Goal: Navigation & Orientation: Find specific page/section

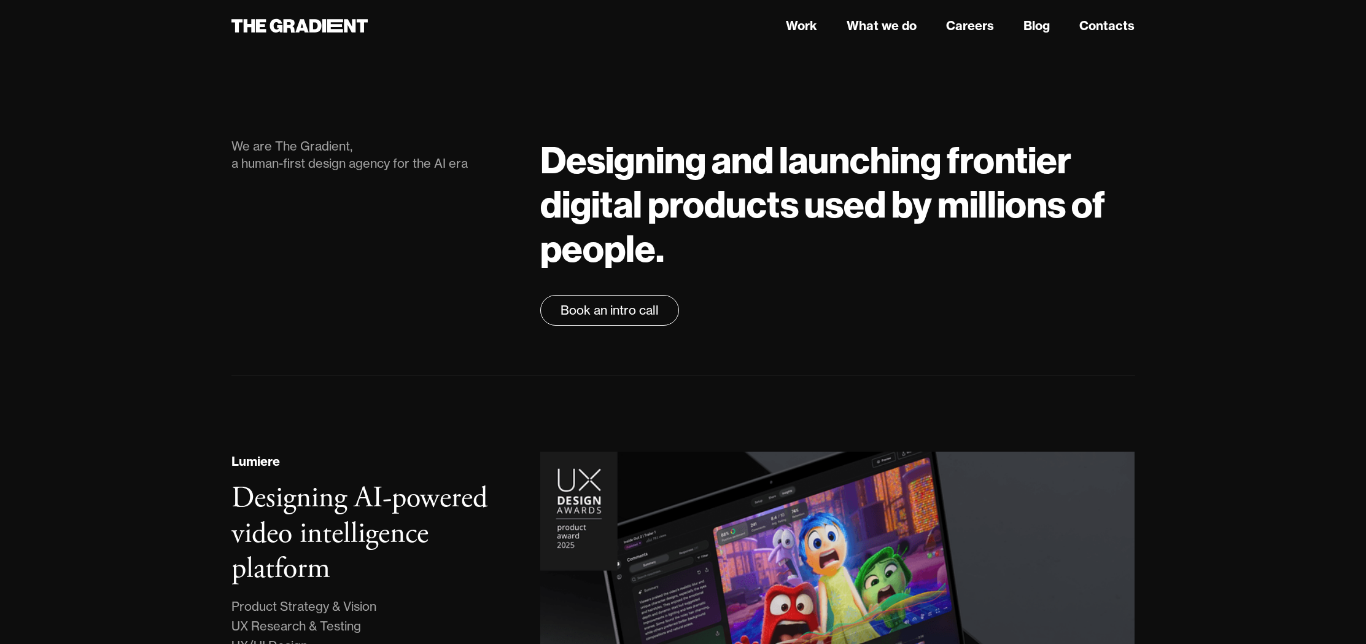
drag, startPoint x: 321, startPoint y: 21, endPoint x: 276, endPoint y: 71, distance: 67.4
click at [321, 21] on icon at bounding box center [299, 26] width 137 height 22
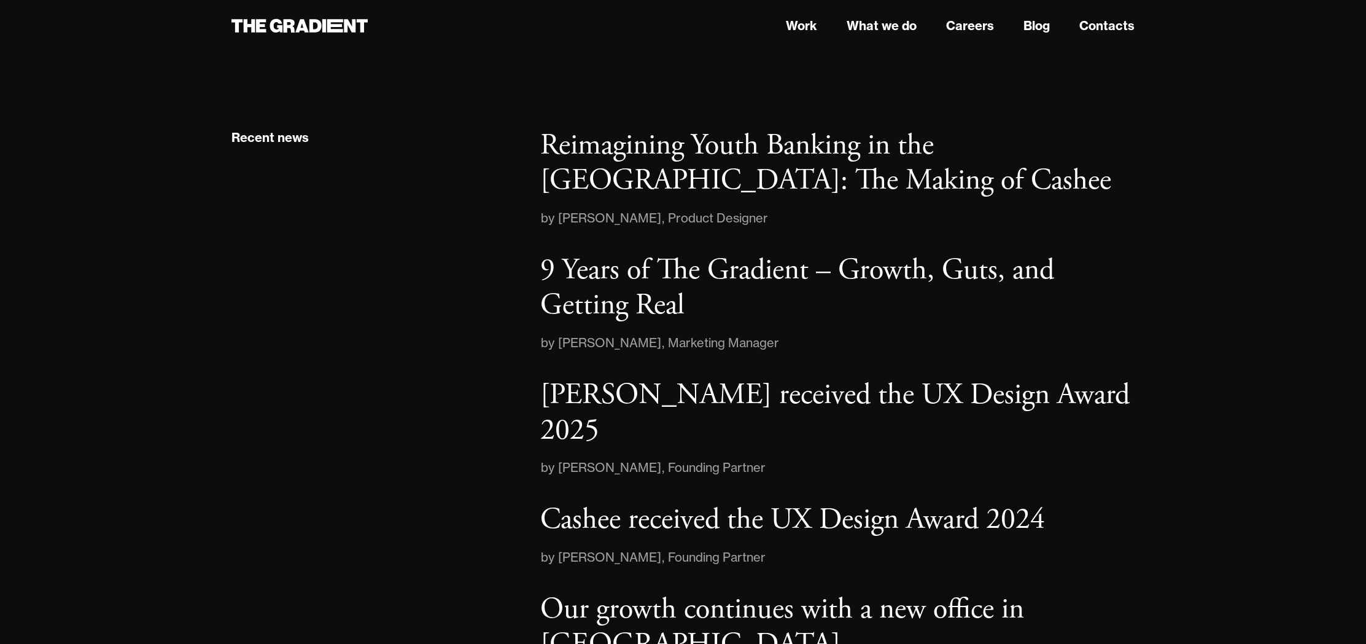
scroll to position [1953, 0]
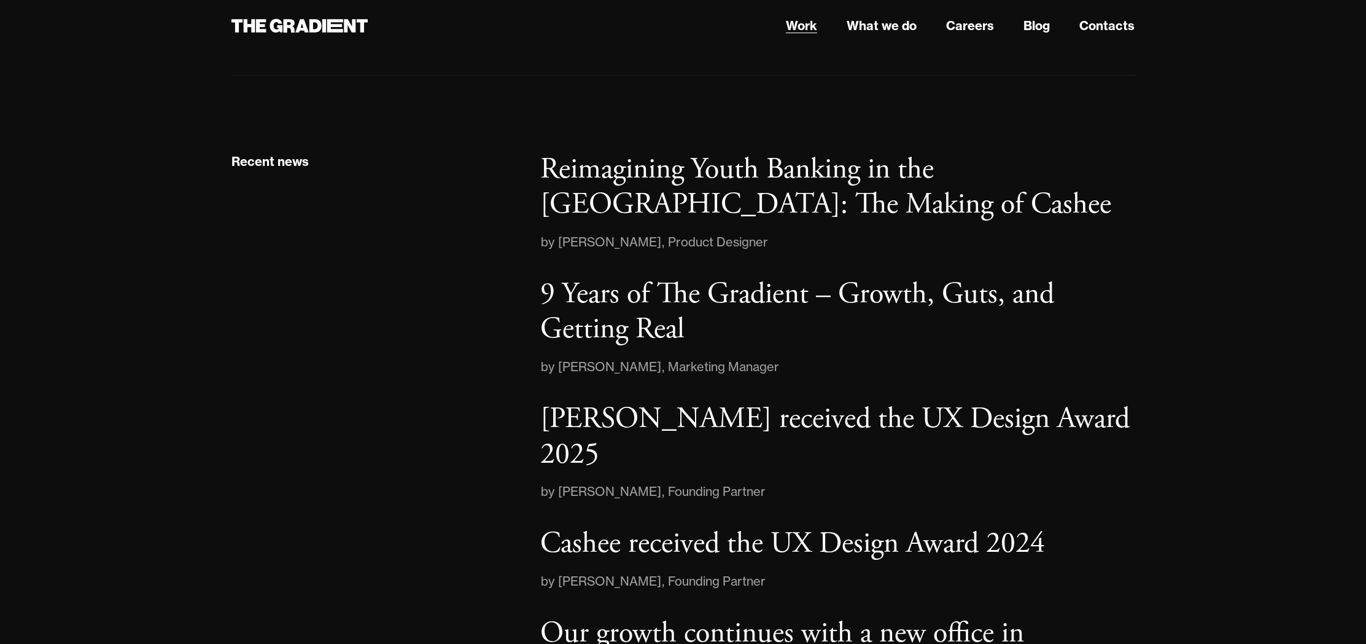
click at [808, 29] on link "Work" at bounding box center [801, 26] width 31 height 18
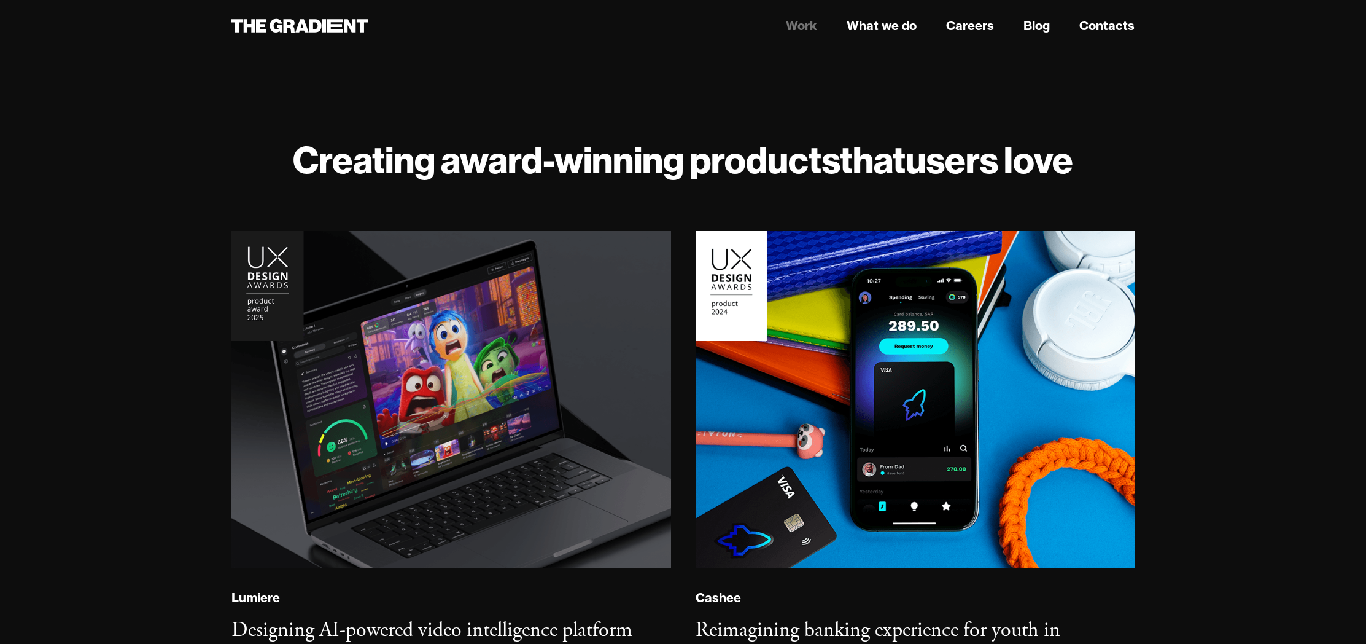
click at [972, 29] on link "Careers" at bounding box center [970, 26] width 48 height 18
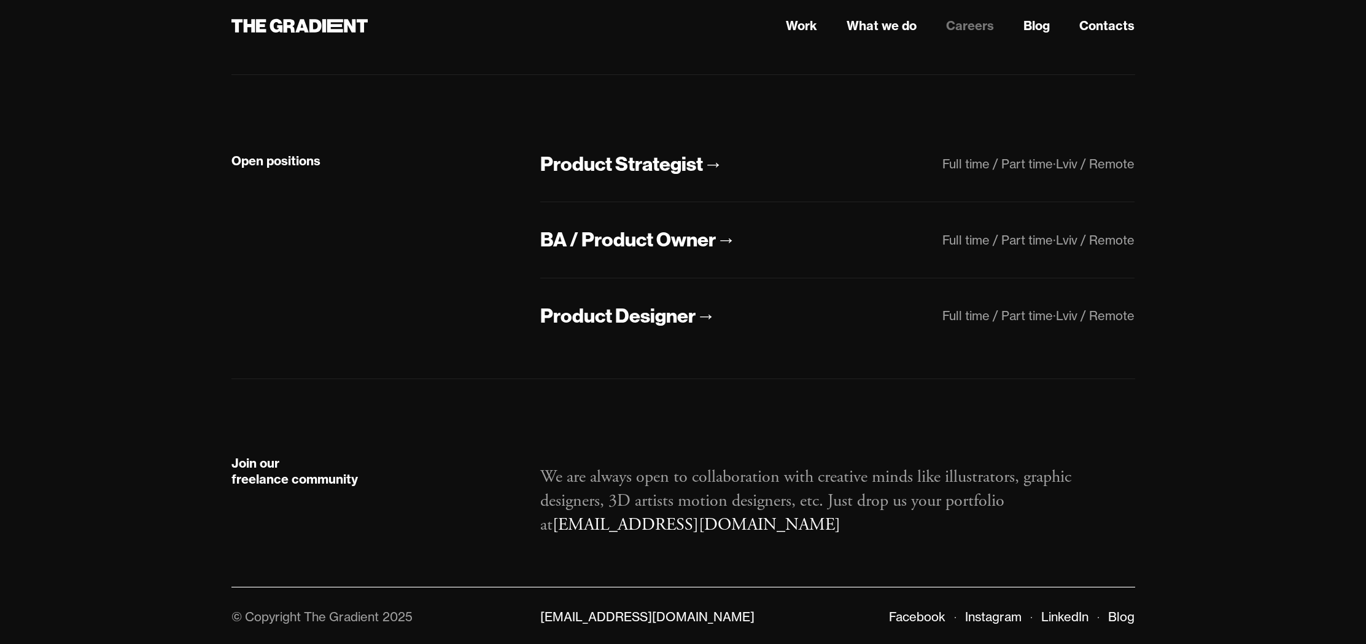
scroll to position [306, 0]
click at [1001, 615] on link "Instagram" at bounding box center [993, 614] width 56 height 15
